Goal: Navigation & Orientation: Understand site structure

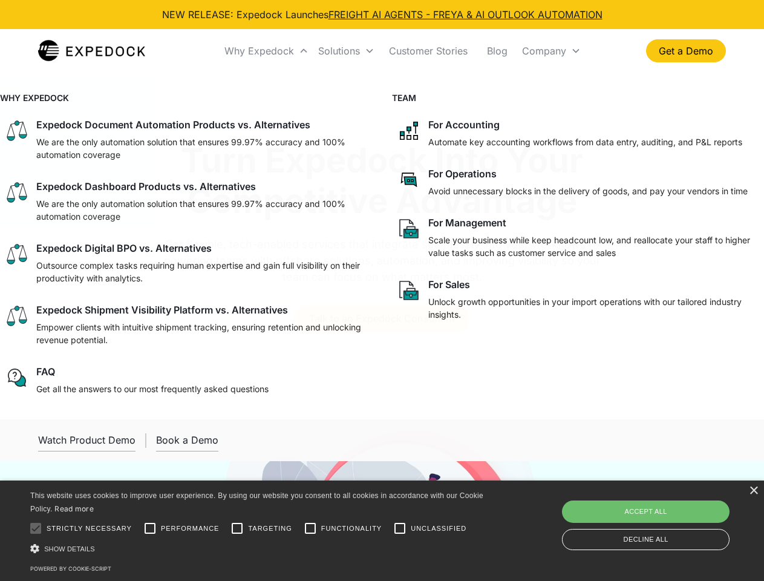
click at [267, 51] on div "Why Expedock" at bounding box center [260, 51] width 70 height 12
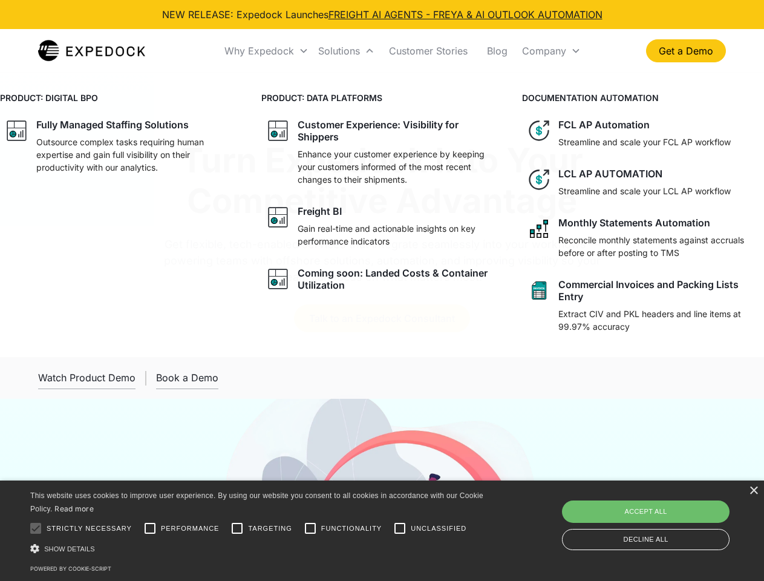
click at [346, 51] on div "Solutions" at bounding box center [339, 51] width 42 height 12
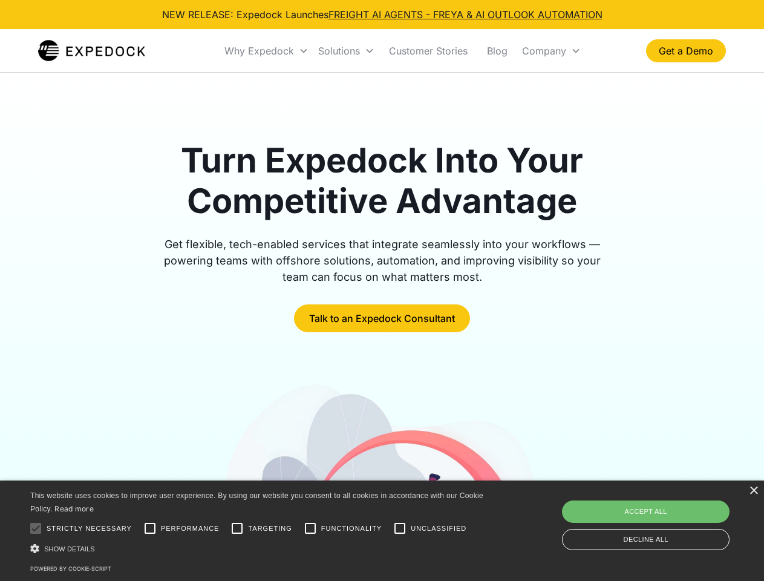
click at [551, 51] on div "Company" at bounding box center [544, 51] width 44 height 12
click at [36, 528] on div at bounding box center [36, 528] width 24 height 24
click at [150, 528] on input "Performance" at bounding box center [150, 528] width 24 height 24
checkbox input "true"
click at [237, 528] on input "Targeting" at bounding box center [237, 528] width 24 height 24
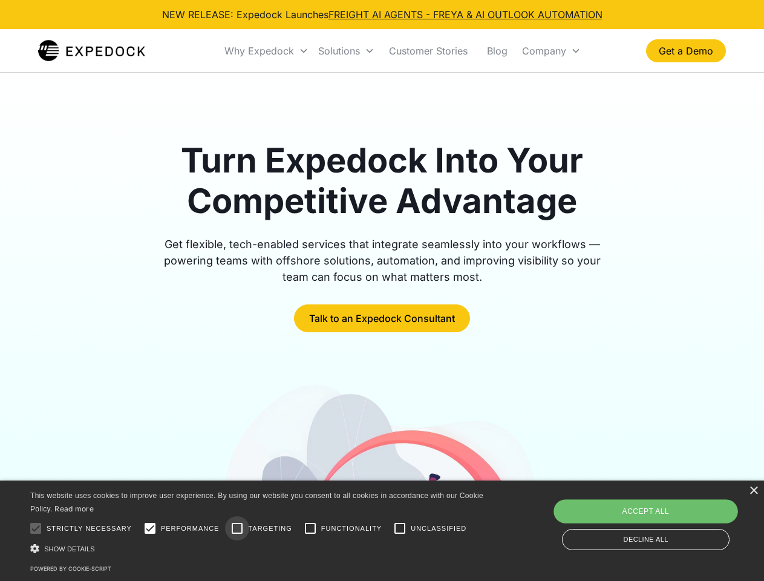
checkbox input "true"
click at [311, 528] on input "Functionality" at bounding box center [310, 528] width 24 height 24
checkbox input "true"
click at [400, 528] on input "Unclassified" at bounding box center [400, 528] width 24 height 24
checkbox input "true"
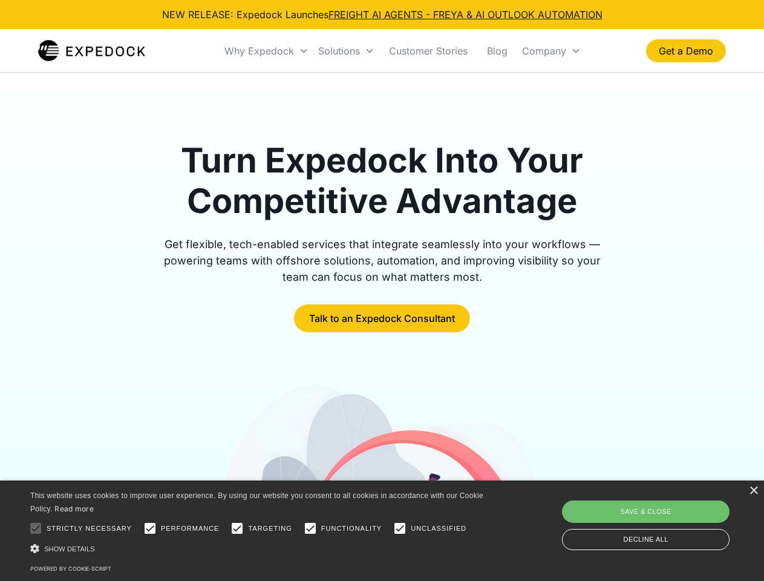
click at [259, 548] on div "Show details Hide details" at bounding box center [259, 548] width 458 height 13
